Goal: Check status: Check status

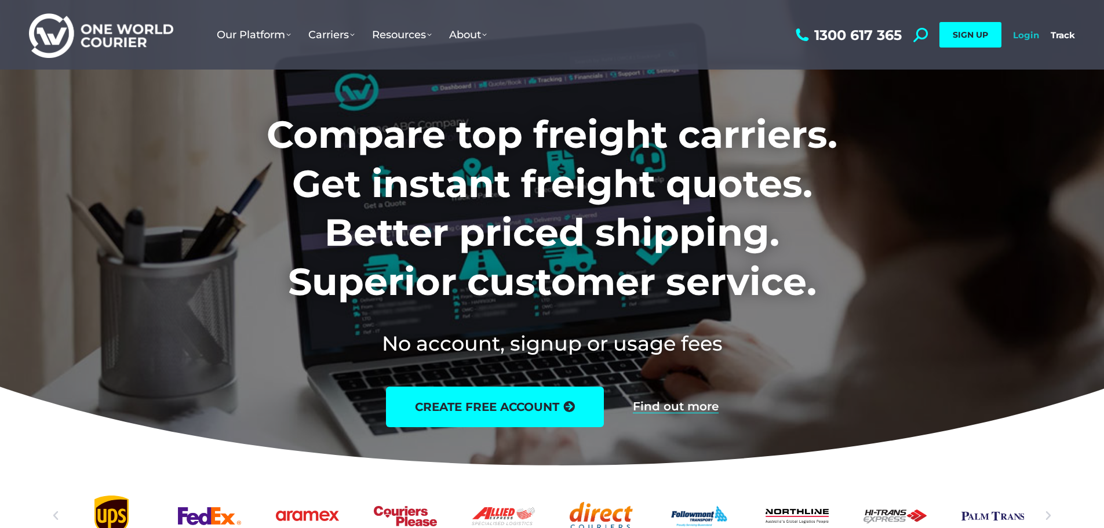
click at [1026, 37] on link "Login" at bounding box center [1026, 35] width 26 height 11
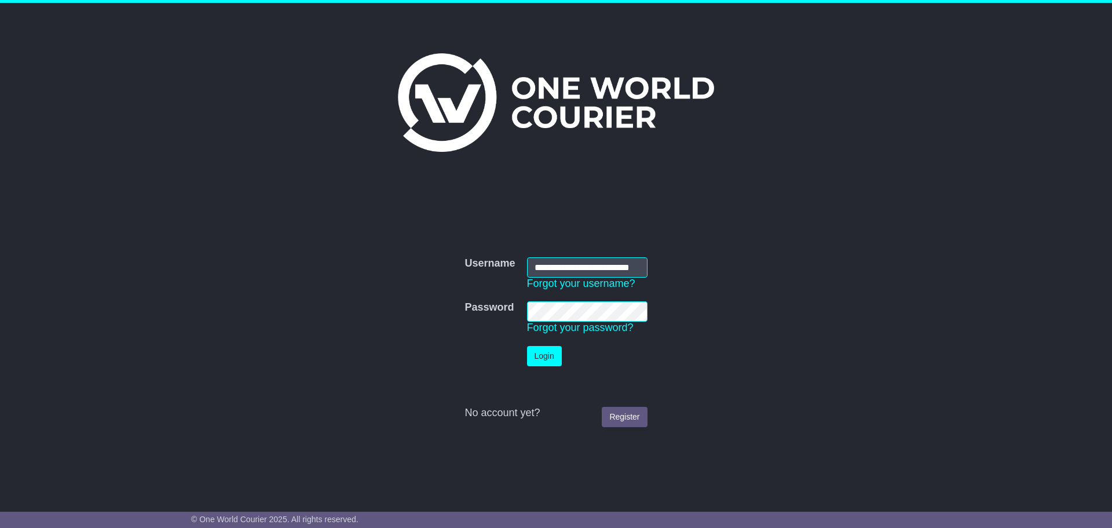
scroll to position [0, 20]
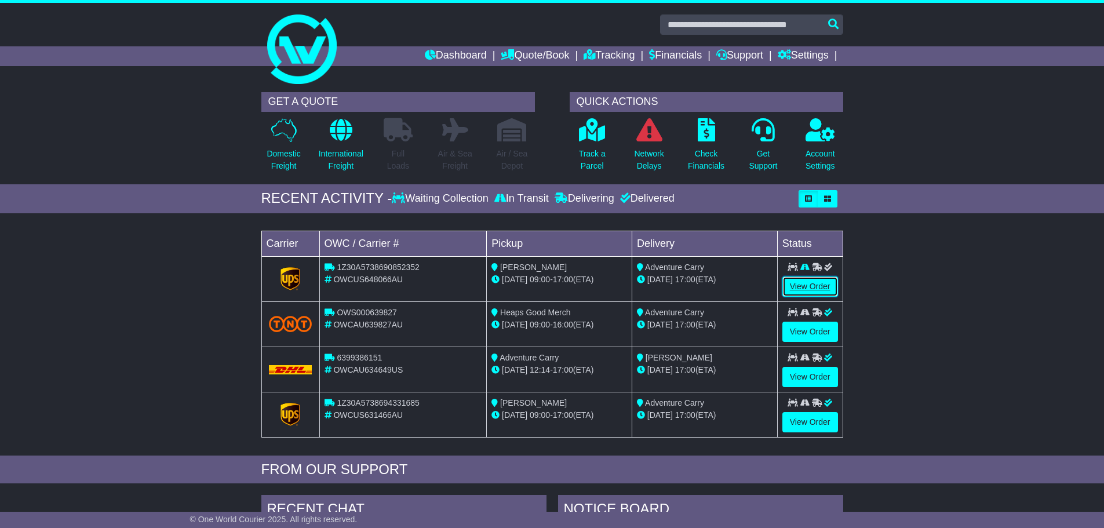
click at [813, 288] on link "View Order" at bounding box center [810, 286] width 56 height 20
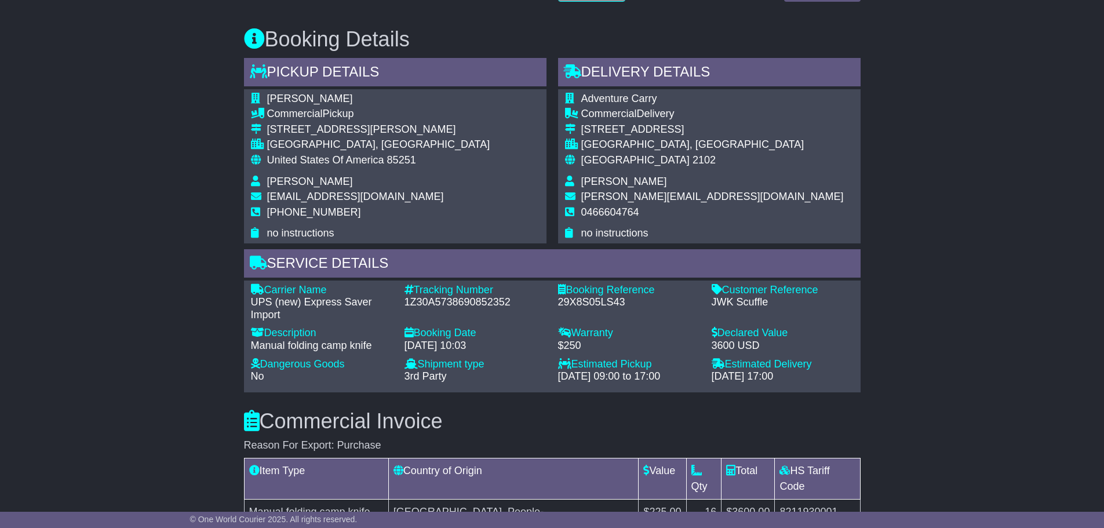
scroll to position [753, 0]
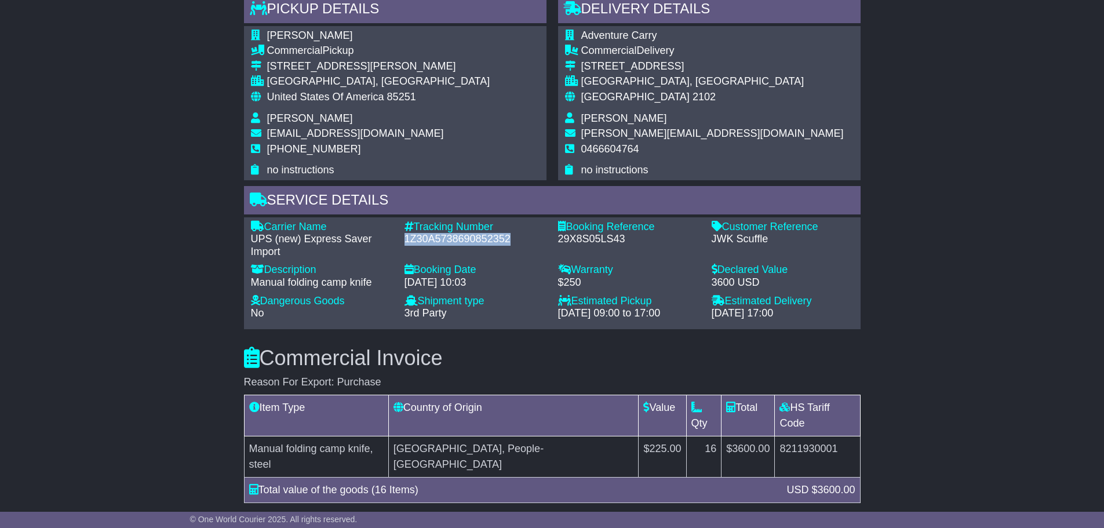
drag, startPoint x: 402, startPoint y: 238, endPoint x: 509, endPoint y: 238, distance: 106.6
click at [509, 238] on div "Tracking Number - 1Z30A5738690852352" at bounding box center [476, 240] width 154 height 38
copy div "1Z30A5738690852352"
